Goal: Task Accomplishment & Management: Manage account settings

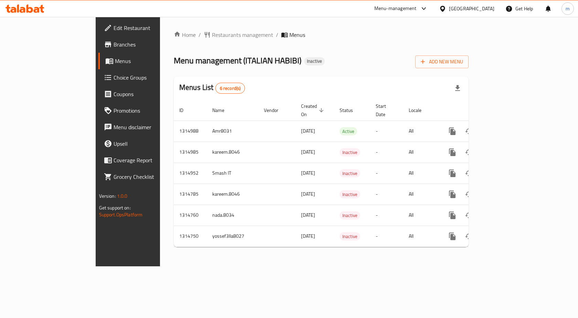
click at [115, 57] on span "Menus" at bounding box center [151, 61] width 72 height 8
click at [463, 65] on span "Add New Menu" at bounding box center [442, 61] width 42 height 9
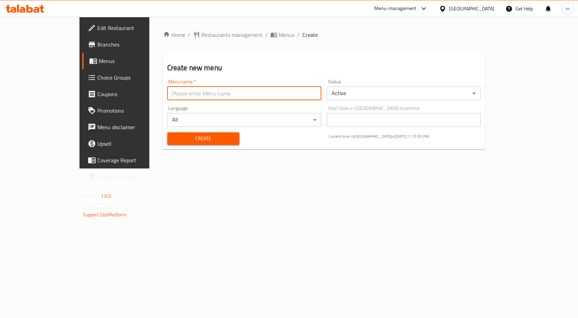
click at [199, 96] on input "text" at bounding box center [244, 93] width 154 height 14
type input "س"
type input "San Marco"
click at [214, 139] on button "Create" at bounding box center [203, 138] width 72 height 13
click at [82, 66] on link "Menus" at bounding box center [129, 61] width 94 height 17
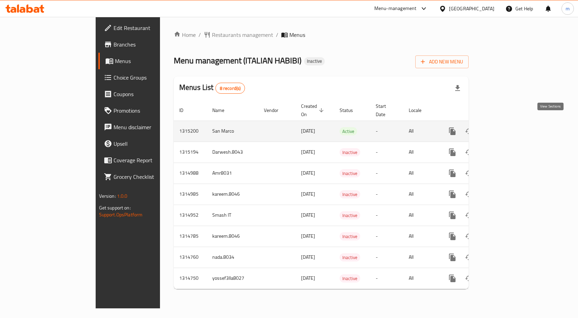
click at [506, 127] on icon "enhanced table" at bounding box center [502, 131] width 8 height 8
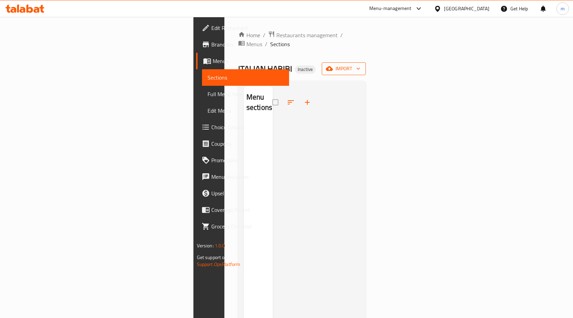
click at [333, 66] on icon "button" at bounding box center [329, 68] width 7 height 4
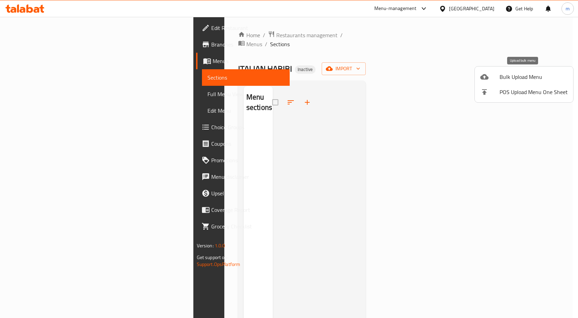
click at [497, 78] on div at bounding box center [490, 77] width 19 height 8
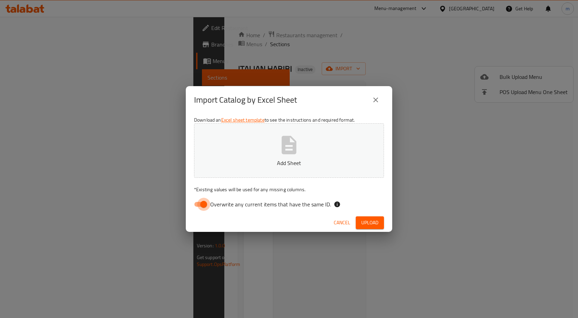
click at [203, 204] on input "Overwrite any current items that have the same ID." at bounding box center [203, 204] width 39 height 13
checkbox input "false"
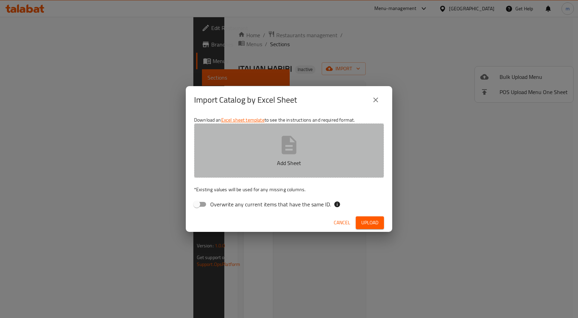
click at [247, 148] on button "Add Sheet" at bounding box center [289, 150] width 190 height 54
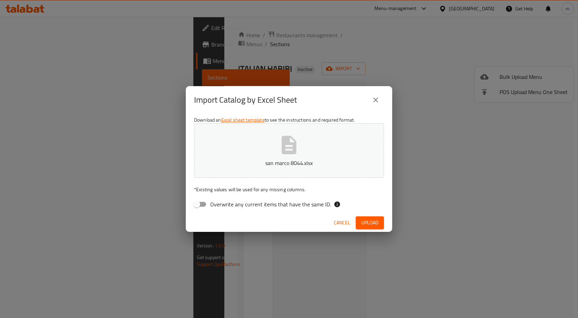
click at [372, 221] on span "Upload" at bounding box center [369, 222] width 17 height 9
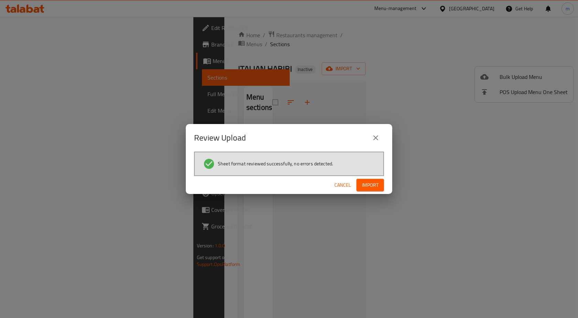
click at [376, 188] on span "Import" at bounding box center [370, 185] width 17 height 9
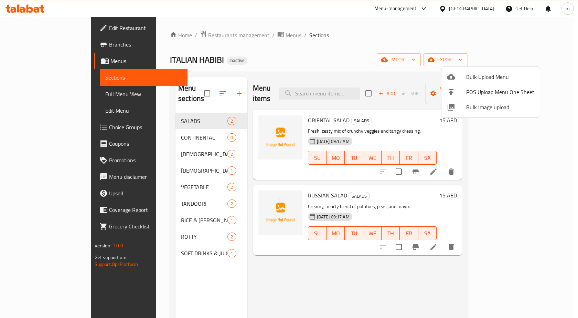
click at [206, 129] on div at bounding box center [289, 159] width 578 height 318
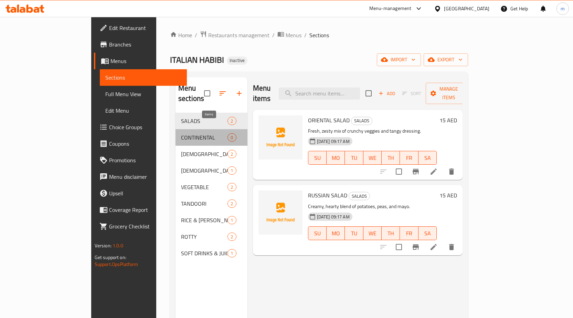
click at [228, 134] on span "0" at bounding box center [232, 137] width 8 height 7
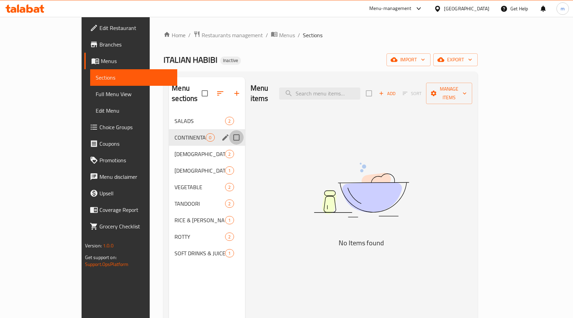
click at [229, 130] on input "Menu sections" at bounding box center [236, 137] width 14 height 14
checkbox input "true"
click at [221, 133] on icon "edit" at bounding box center [225, 137] width 8 height 8
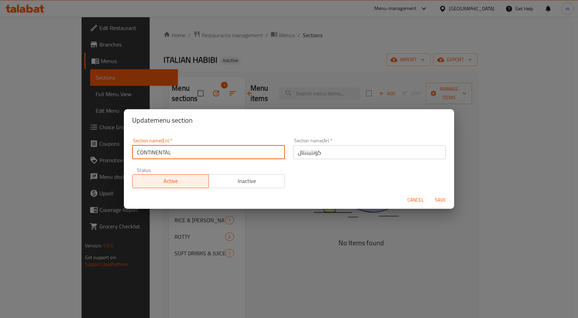
click at [264, 155] on input "CONTINENTAL" at bounding box center [208, 152] width 153 height 14
type input "C"
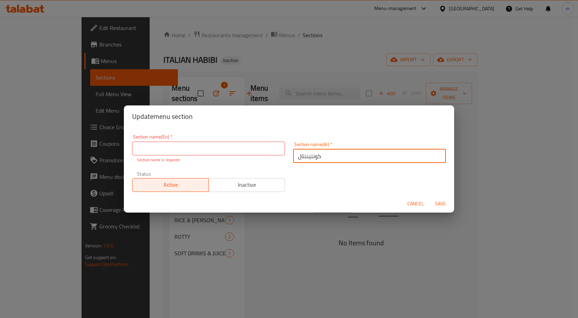
click at [343, 153] on input "كونتيننتال" at bounding box center [369, 156] width 153 height 14
type input "ك"
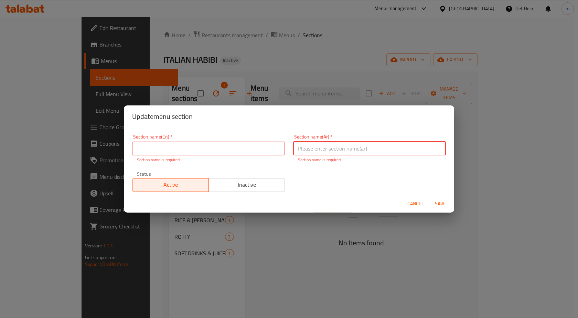
click at [420, 204] on span "Cancel" at bounding box center [416, 203] width 17 height 9
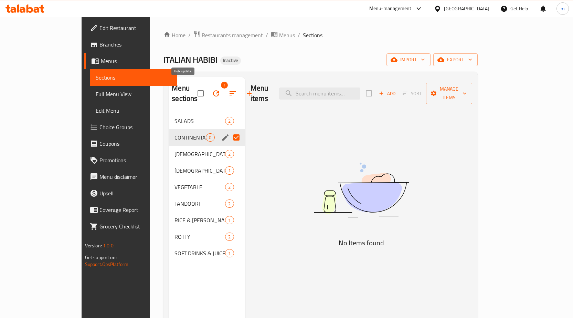
click at [221, 82] on span "1" at bounding box center [224, 85] width 7 height 7
click at [213, 90] on icon "button" at bounding box center [216, 93] width 6 height 6
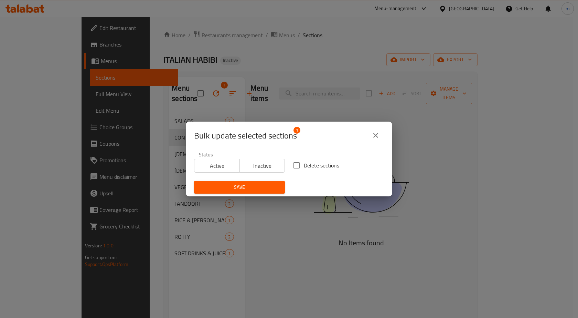
click at [295, 164] on input "Delete sections" at bounding box center [296, 165] width 14 height 14
checkbox input "true"
click at [276, 110] on div "Bulk update selected sections 1 Status Active Inactive Delete sections Save" at bounding box center [289, 159] width 578 height 318
click at [377, 135] on icon "close" at bounding box center [375, 135] width 5 height 5
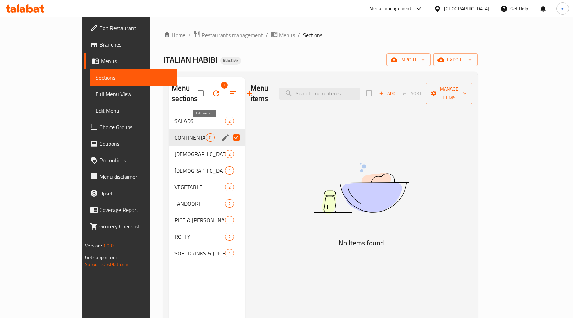
click at [221, 133] on icon "edit" at bounding box center [225, 137] width 8 height 8
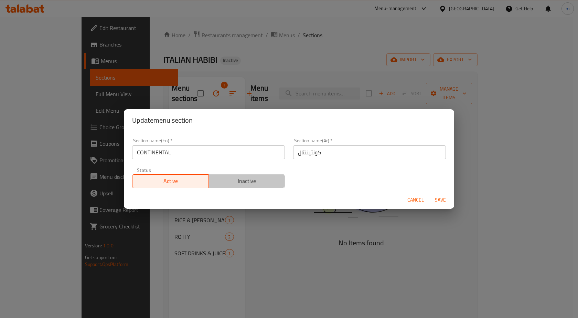
click at [258, 180] on span "Inactive" at bounding box center [247, 181] width 71 height 10
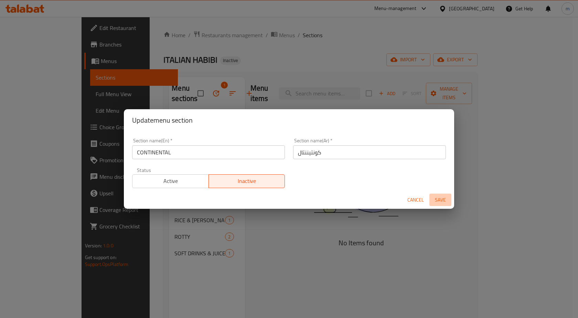
click at [438, 196] on span "Save" at bounding box center [440, 200] width 17 height 9
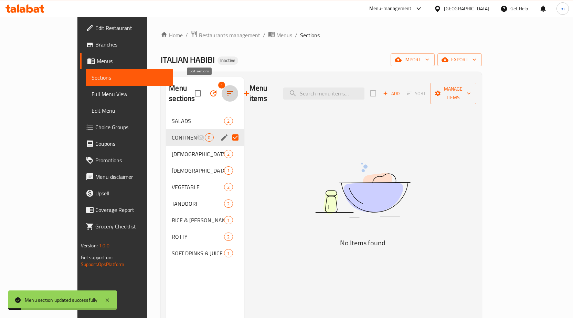
click at [226, 89] on icon "button" at bounding box center [230, 93] width 8 height 8
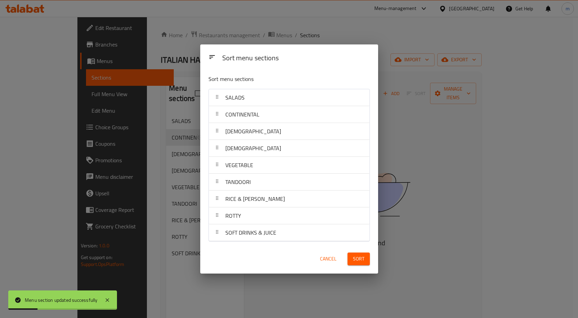
click at [388, 121] on div "Sort menu sections Sort menu sections SALADS CONTINENTAL CHINEESE INDIAN VEGETA…" at bounding box center [289, 159] width 578 height 318
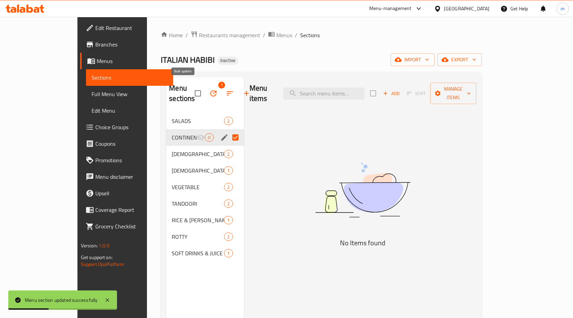
click at [209, 89] on icon "button" at bounding box center [213, 93] width 8 height 8
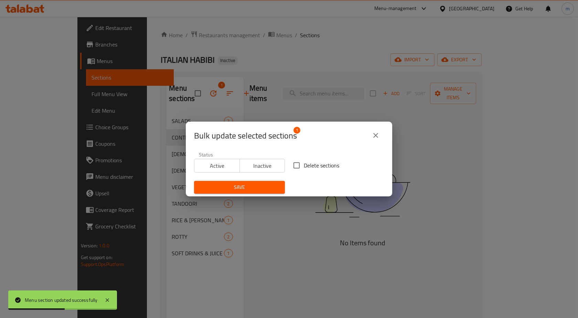
click at [297, 164] on input "Delete sections" at bounding box center [296, 165] width 14 height 14
checkbox input "true"
click at [271, 164] on span "Inactive" at bounding box center [263, 166] width 40 height 10
click at [262, 186] on span "Save" at bounding box center [240, 187] width 80 height 9
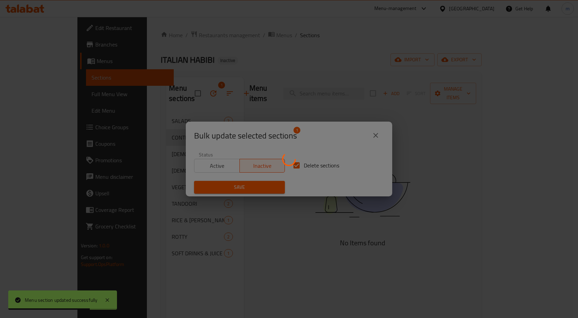
checkbox input "false"
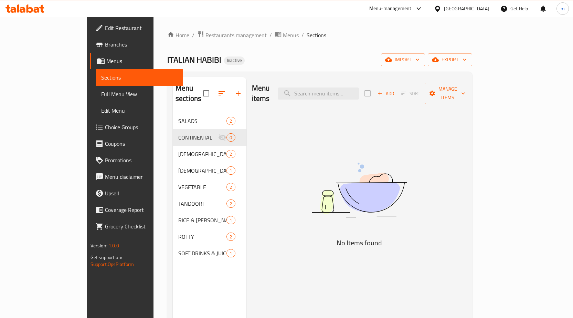
click at [248, 127] on div "Menu items Add Sort Manage items No Items found" at bounding box center [356, 236] width 221 height 318
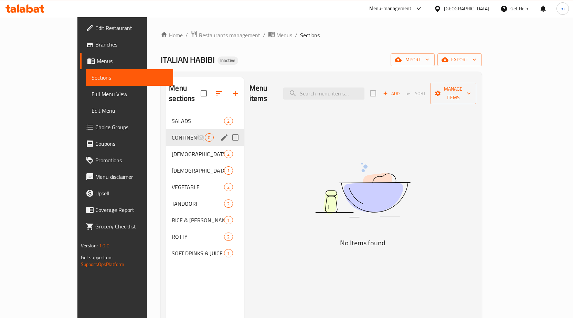
click at [228, 130] on input "Menu sections" at bounding box center [235, 137] width 14 height 14
checkbox input "true"
click at [222, 88] on button "button" at bounding box center [230, 93] width 17 height 17
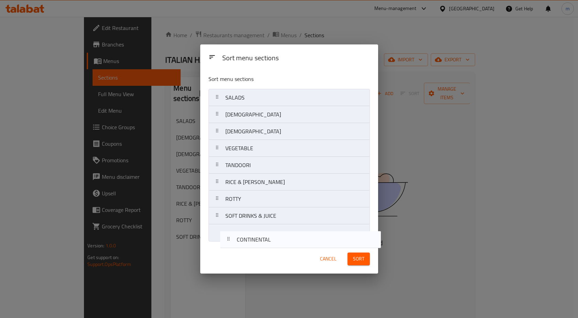
drag, startPoint x: 219, startPoint y: 117, endPoint x: 232, endPoint y: 244, distance: 127.4
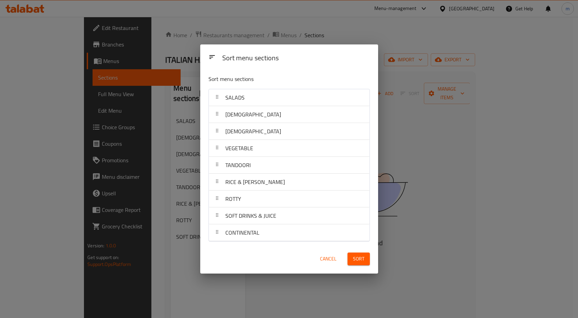
click at [338, 259] on button "Cancel" at bounding box center [328, 258] width 22 height 13
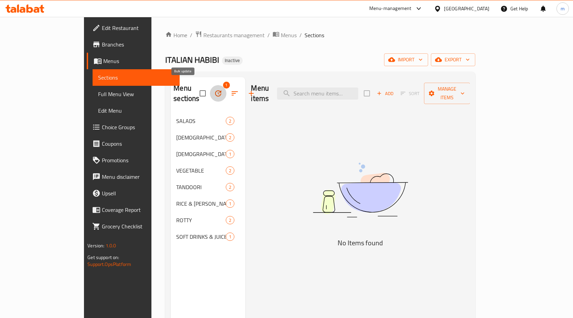
click at [215, 90] on icon "button" at bounding box center [218, 93] width 6 height 6
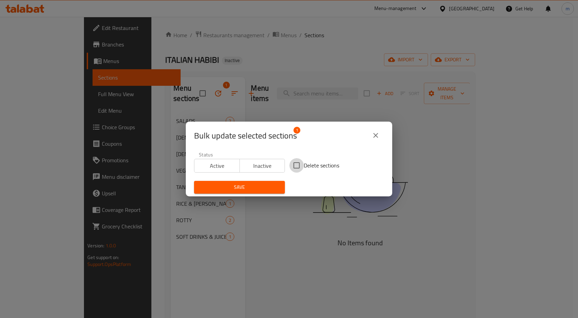
click at [296, 164] on input "Delete sections" at bounding box center [296, 165] width 14 height 14
checkbox input "true"
click at [269, 167] on span "Inactive" at bounding box center [263, 166] width 40 height 10
click at [262, 186] on span "Save" at bounding box center [240, 187] width 80 height 9
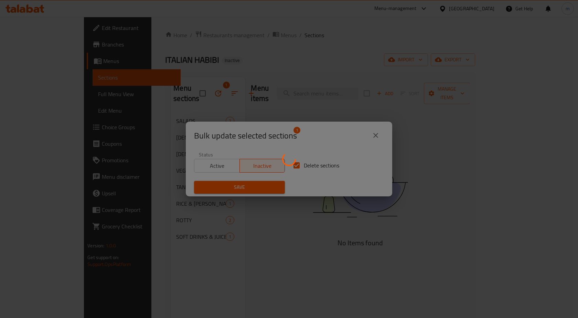
click at [283, 149] on div at bounding box center [289, 159] width 578 height 318
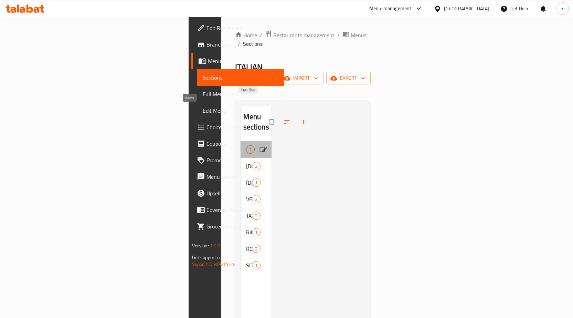
click at [246, 146] on span "2" at bounding box center [250, 149] width 8 height 7
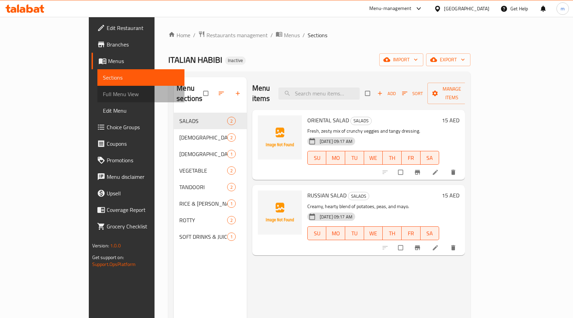
click at [103, 96] on span "Full Menu View" at bounding box center [141, 94] width 76 height 8
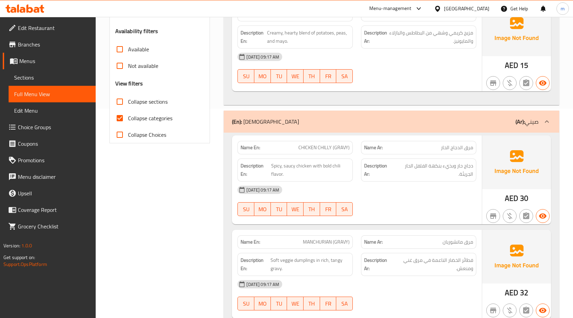
scroll to position [207, 0]
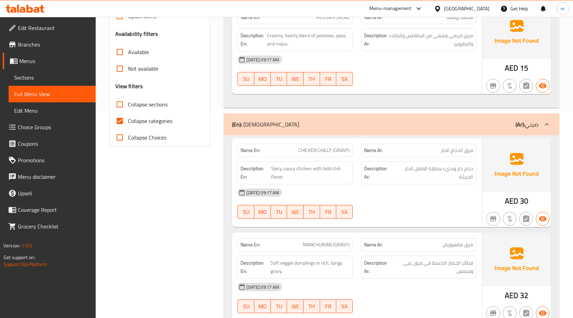
click at [149, 121] on span "Collapse categories" at bounding box center [150, 121] width 44 height 8
click at [128, 121] on input "Collapse categories" at bounding box center [120, 121] width 17 height 17
checkbox input "false"
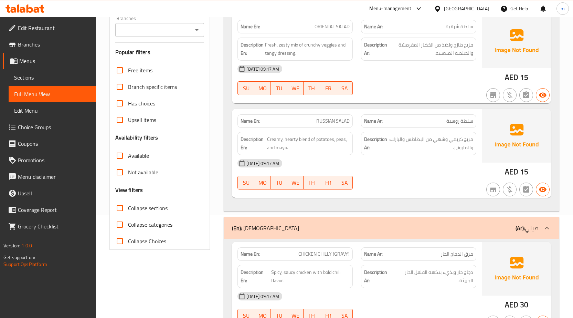
scroll to position [103, 0]
click at [50, 110] on span "Edit Menu" at bounding box center [52, 110] width 76 height 8
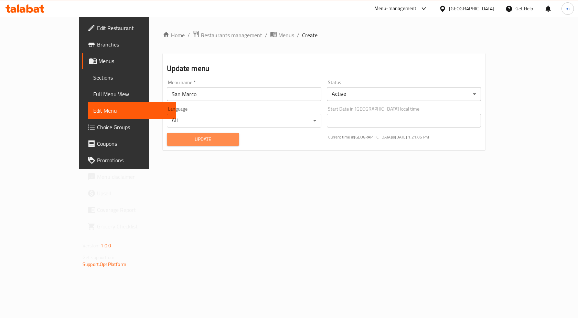
click at [167, 144] on button "Update" at bounding box center [203, 139] width 72 height 13
click at [88, 99] on link "Full Menu View" at bounding box center [132, 94] width 88 height 17
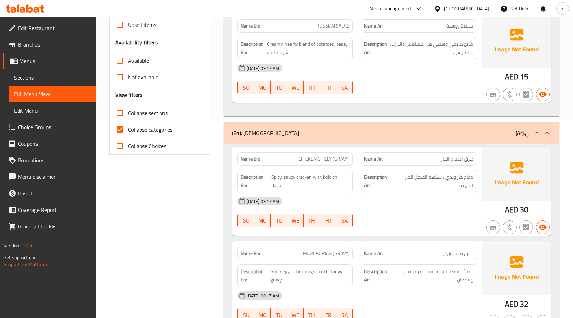
scroll to position [207, 0]
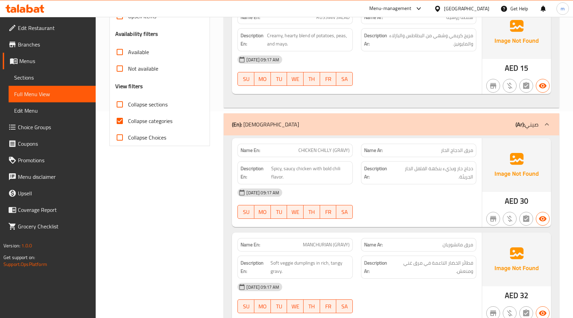
click at [161, 124] on span "Collapse categories" at bounding box center [150, 121] width 44 height 8
click at [128, 124] on input "Collapse categories" at bounding box center [120, 121] width 17 height 17
checkbox input "false"
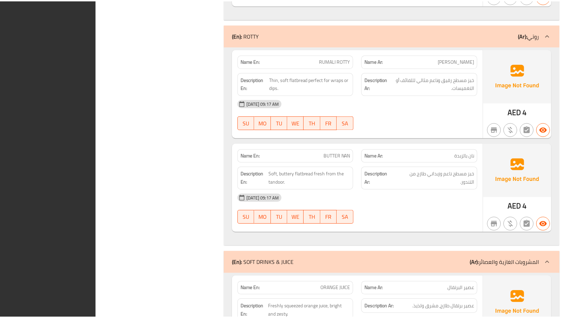
scroll to position [1318, 0]
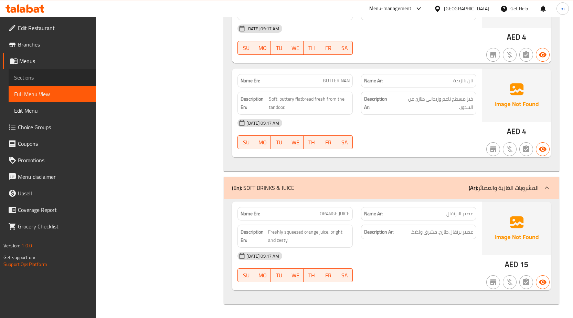
click at [70, 77] on span "Sections" at bounding box center [52, 77] width 76 height 8
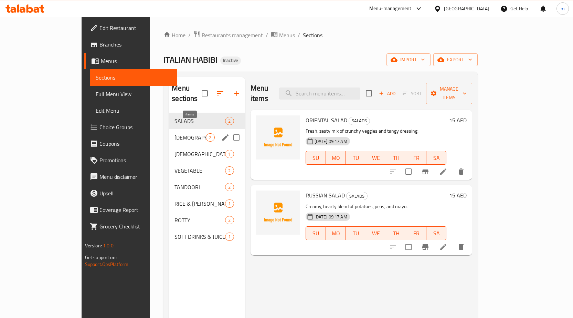
click at [206, 134] on span "2" at bounding box center [210, 137] width 8 height 7
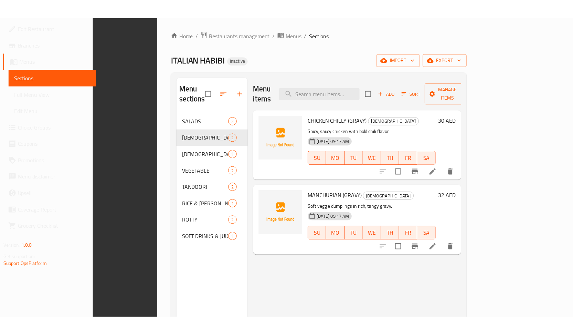
scroll to position [96, 0]
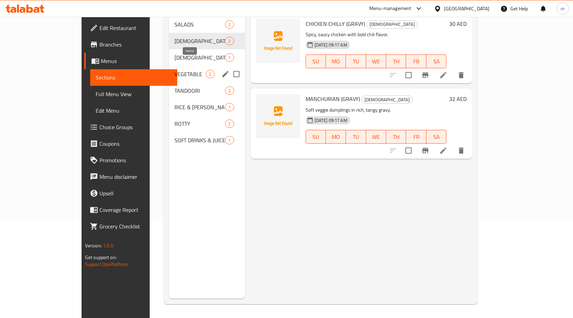
click at [206, 71] on span "2" at bounding box center [210, 74] width 8 height 7
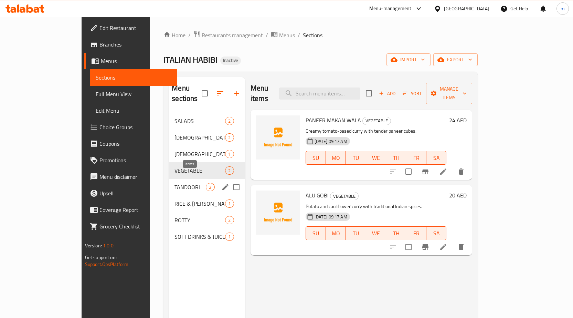
click at [206, 184] on span "2" at bounding box center [210, 187] width 8 height 7
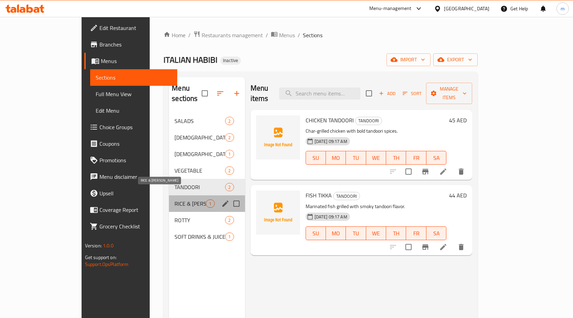
click at [175, 199] on span "RICE & [PERSON_NAME]" at bounding box center [190, 203] width 31 height 8
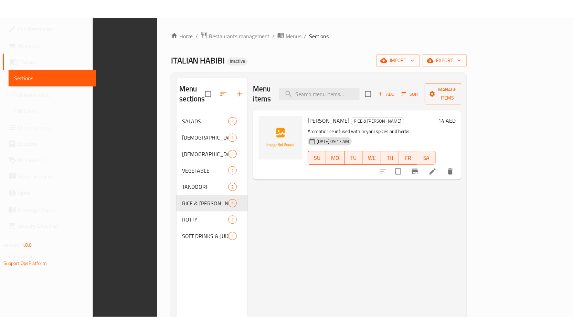
scroll to position [96, 0]
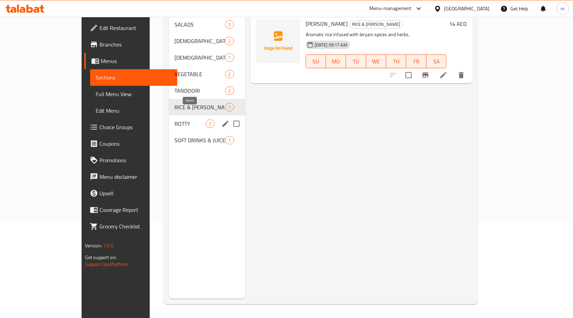
click at [206, 120] on span "2" at bounding box center [210, 123] width 8 height 7
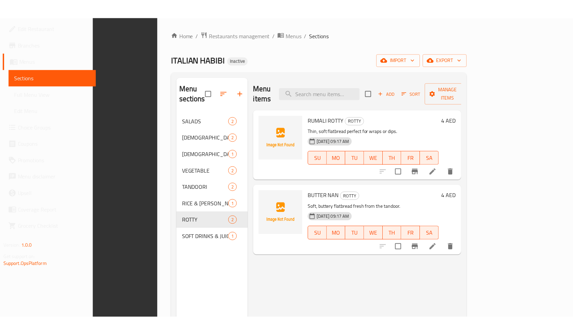
scroll to position [96, 0]
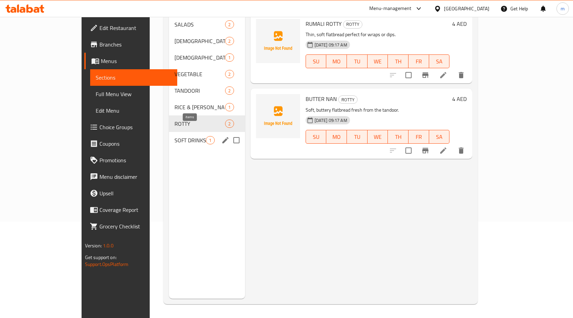
click at [206, 137] on span "1" at bounding box center [210, 140] width 8 height 7
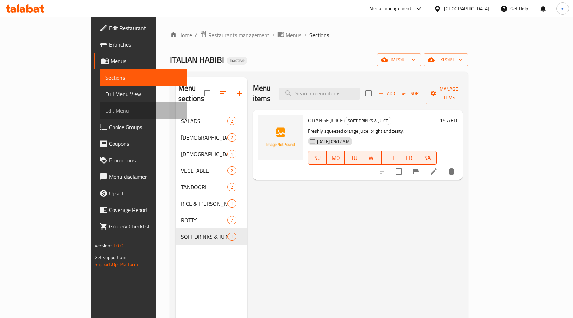
click at [105, 112] on span "Edit Menu" at bounding box center [143, 110] width 76 height 8
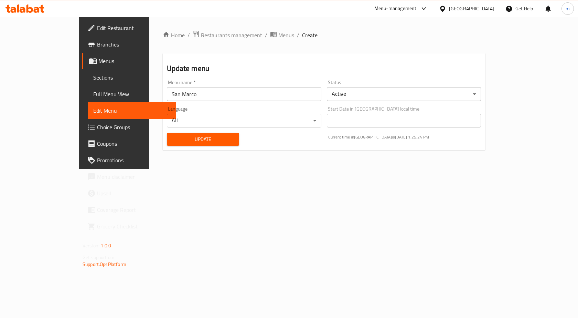
click at [82, 38] on link "Branches" at bounding box center [129, 44] width 94 height 17
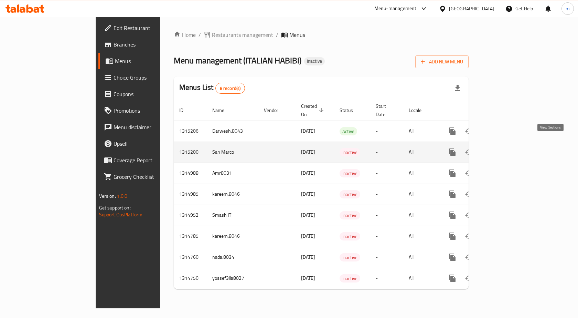
click at [506, 148] on icon "enhanced table" at bounding box center [502, 152] width 8 height 8
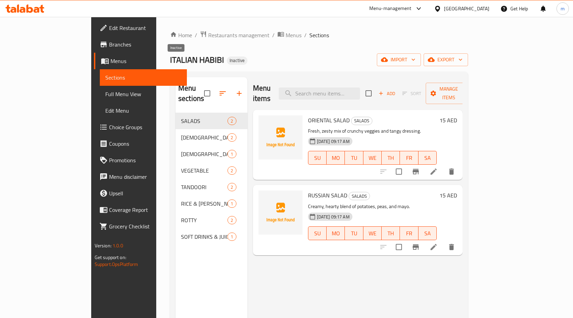
click at [227, 61] on span "Inactive" at bounding box center [237, 60] width 21 height 6
click at [110, 64] on span "Menus" at bounding box center [145, 61] width 71 height 8
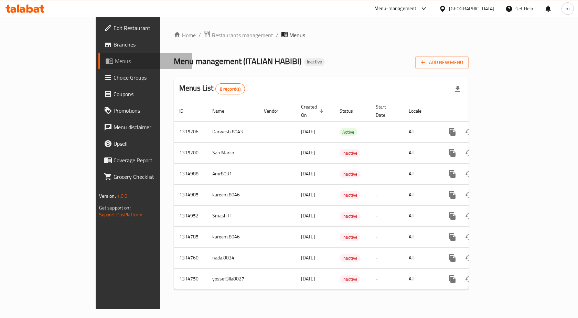
click at [115, 62] on span "Menus" at bounding box center [151, 61] width 72 height 8
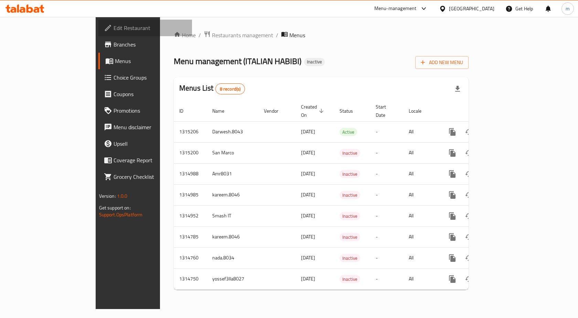
click at [114, 32] on span "Edit Restaurant" at bounding box center [150, 28] width 73 height 8
